Goal: Find specific page/section: Find specific page/section

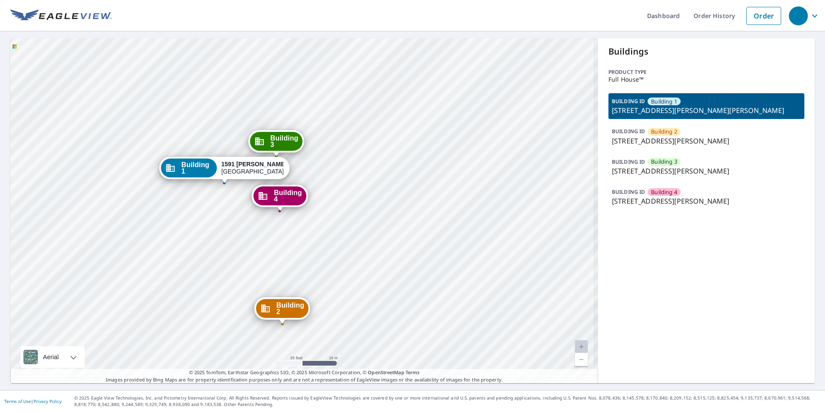
drag, startPoint x: 255, startPoint y: 233, endPoint x: 251, endPoint y: 223, distance: 10.8
click at [251, 223] on div "Building 2 [STREET_ADDRESS][PERSON_NAME][PERSON_NAME] Building 3 [STREET_ADDRES…" at bounding box center [304, 210] width 588 height 345
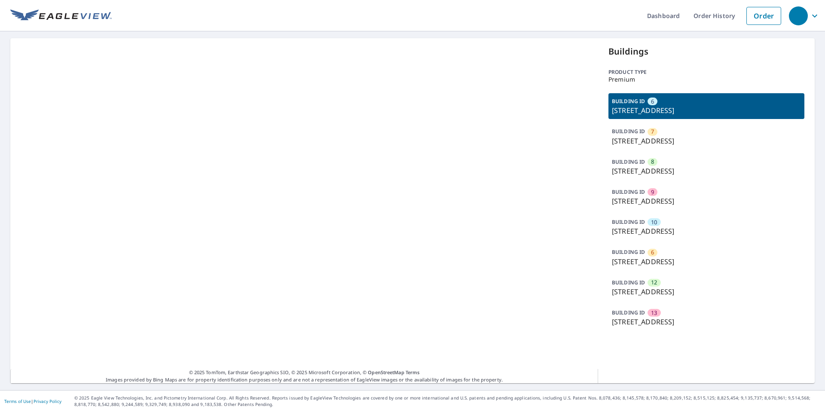
click at [638, 315] on p "BUILDING ID" at bounding box center [628, 312] width 33 height 7
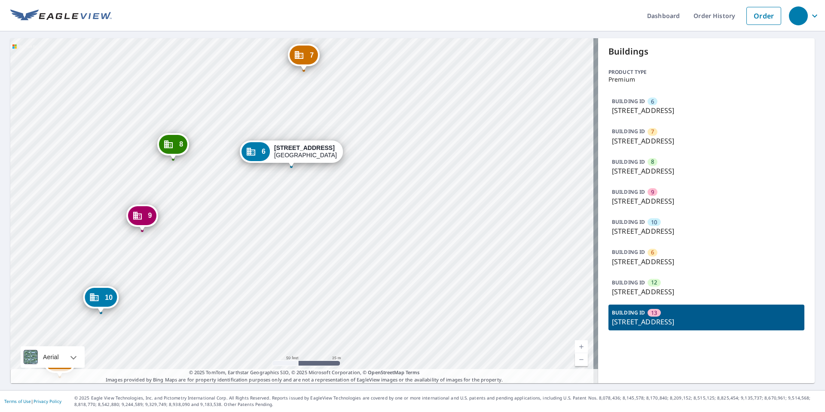
drag, startPoint x: 251, startPoint y: 233, endPoint x: 327, endPoint y: 161, distance: 104.2
click at [327, 161] on div "7 [STREET_ADDRESS] 8 [STREET_ADDRESS] 9 [STREET_ADDRESS] 10 [GEOGRAPHIC_DATA] 6…" at bounding box center [304, 210] width 588 height 345
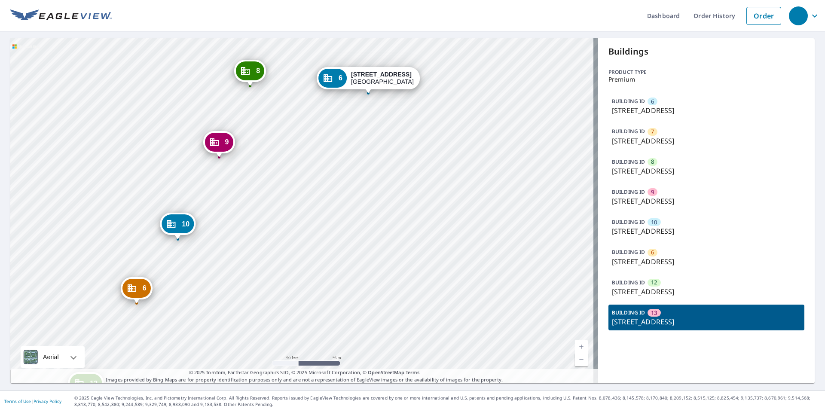
drag, startPoint x: 289, startPoint y: 258, endPoint x: 363, endPoint y: 151, distance: 130.3
click at [361, 151] on div "7 [STREET_ADDRESS] 8 [STREET_ADDRESS] 9 [STREET_ADDRESS] 10 [GEOGRAPHIC_DATA] 6…" at bounding box center [304, 210] width 588 height 345
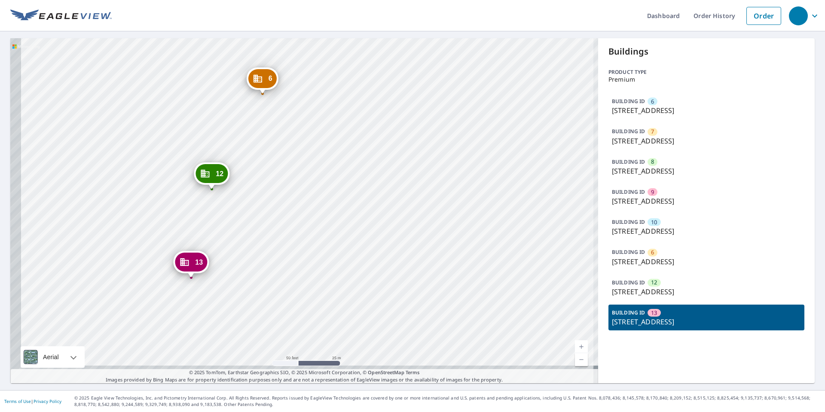
drag, startPoint x: 304, startPoint y: 241, endPoint x: 362, endPoint y: 135, distance: 120.9
click at [362, 134] on div "7 [STREET_ADDRESS] 8 [STREET_ADDRESS] 9 [STREET_ADDRESS] 10 [GEOGRAPHIC_DATA] 6…" at bounding box center [304, 210] width 588 height 345
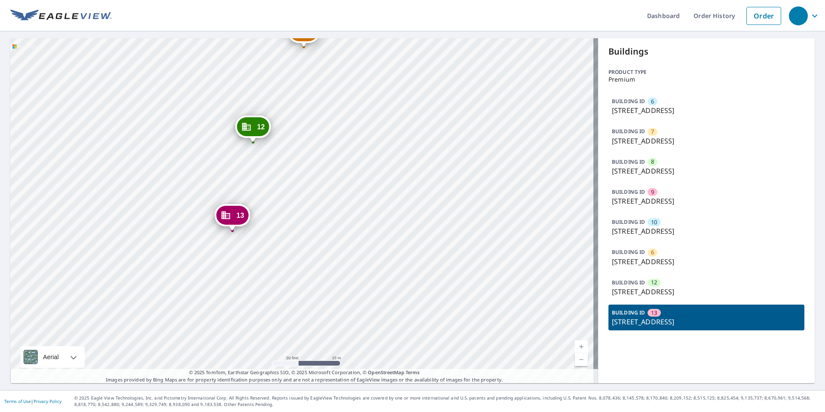
drag, startPoint x: 297, startPoint y: 269, endPoint x: 336, endPoint y: 226, distance: 58.1
click at [336, 226] on div "7 [STREET_ADDRESS] 8 [STREET_ADDRESS] 9 [STREET_ADDRESS] 10 [GEOGRAPHIC_DATA] 6…" at bounding box center [304, 210] width 588 height 345
